Goal: Task Accomplishment & Management: Manage account settings

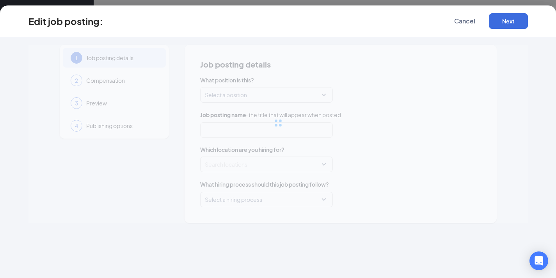
type input "Assistant Manager"
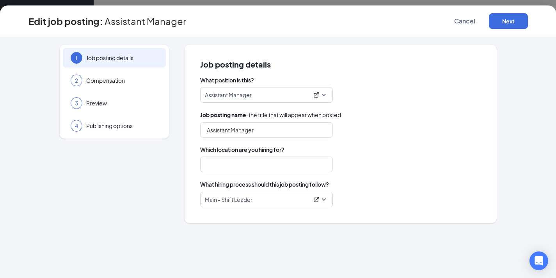
type input "#[STREET_ADDRESS]"
click at [459, 27] on button "Cancel" at bounding box center [465, 21] width 39 height 16
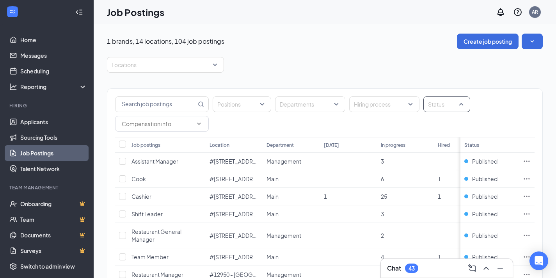
click at [443, 105] on div at bounding box center [443, 104] width 35 height 12
click at [433, 182] on div at bounding box center [433, 179] width 7 height 7
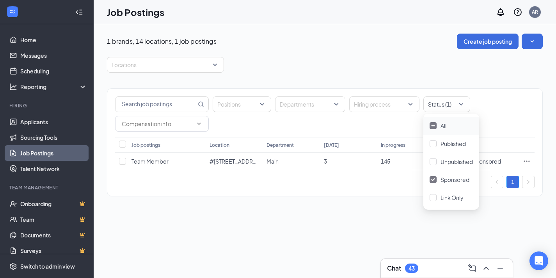
click at [380, 188] on div "Positions Departments Hiring process Status (1) Job postings Location Departmen…" at bounding box center [325, 142] width 436 height 108
click at [530, 160] on icon "Ellipses" at bounding box center [527, 161] width 8 height 8
